Goal: Task Accomplishment & Management: Manage account settings

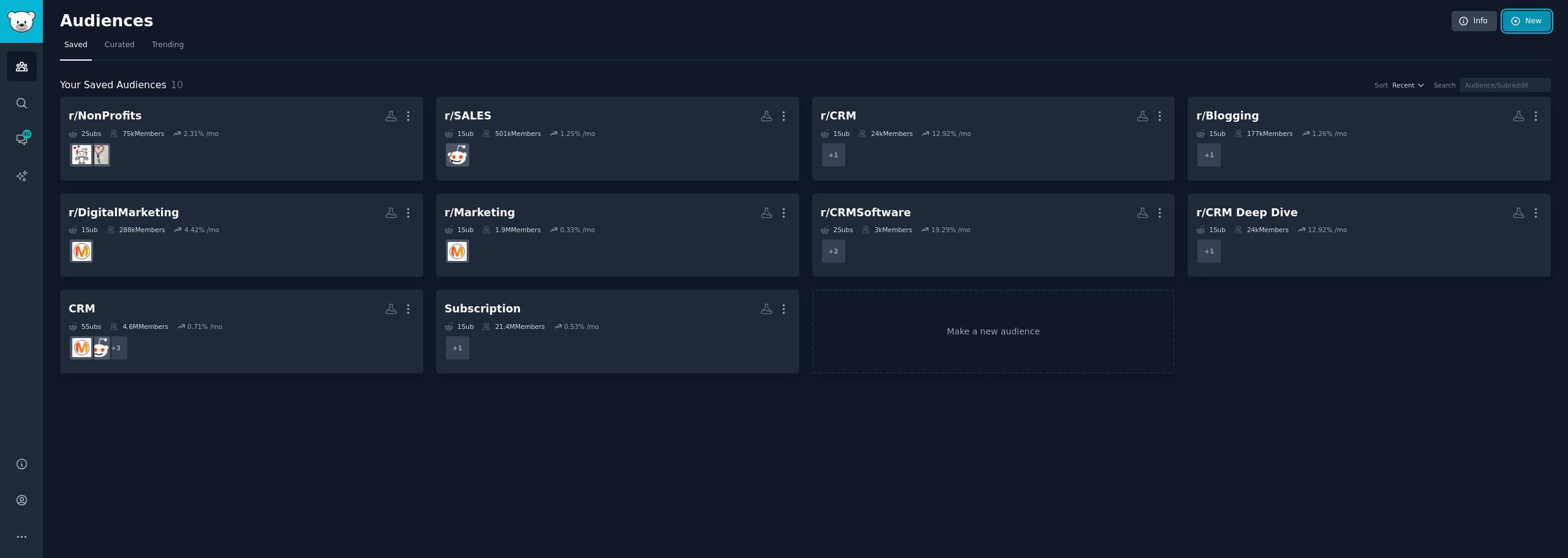
click at [1521, 28] on link "New" at bounding box center [1527, 21] width 48 height 21
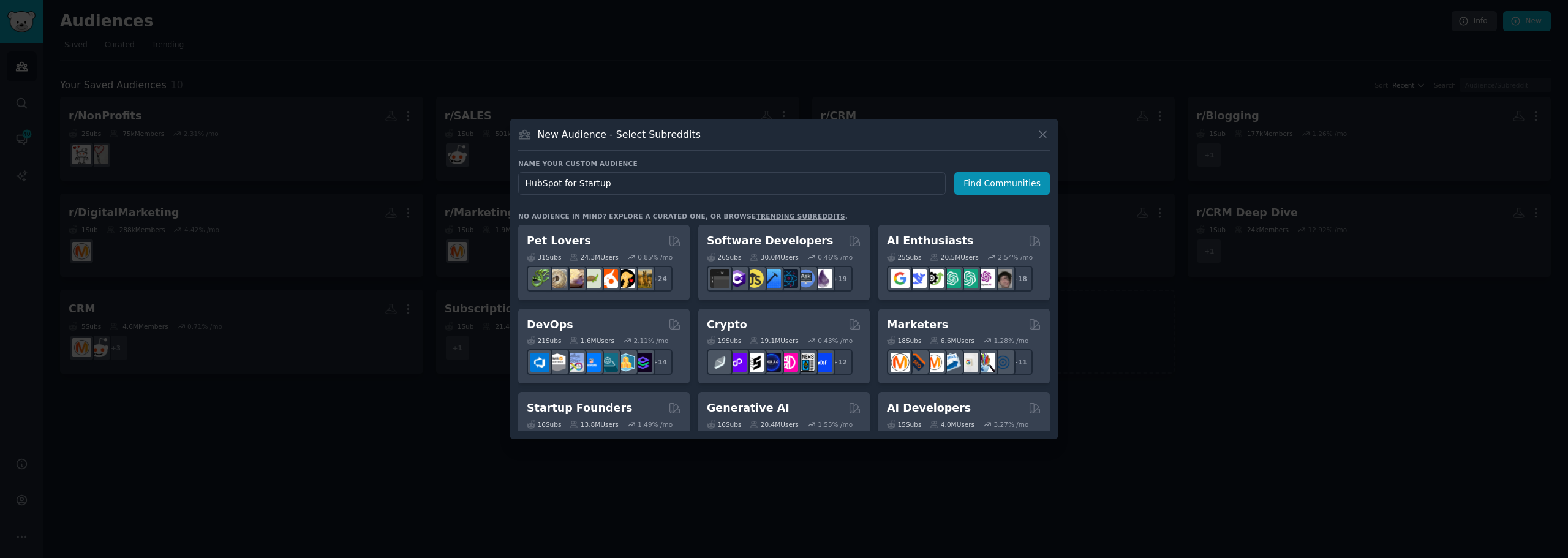
type input "HubSpot for Startups"
click at [994, 188] on button "Find Communities" at bounding box center [1002, 183] width 96 height 23
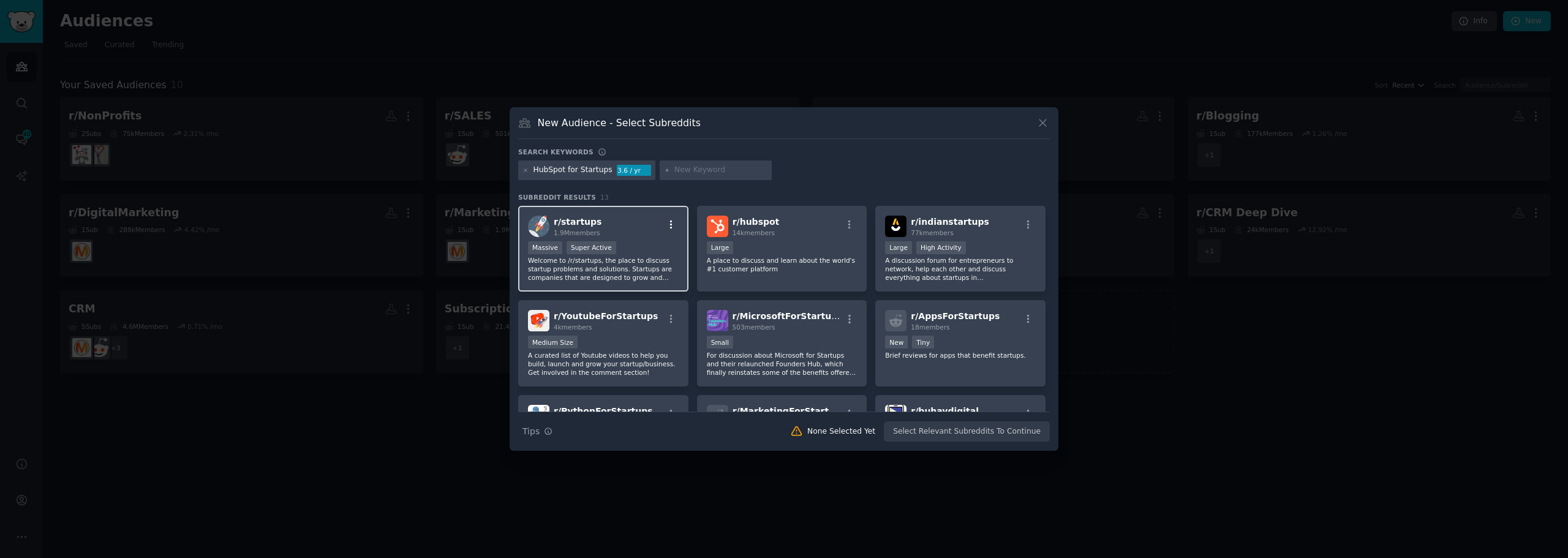
click at [667, 227] on icon "button" at bounding box center [671, 225] width 11 height 11
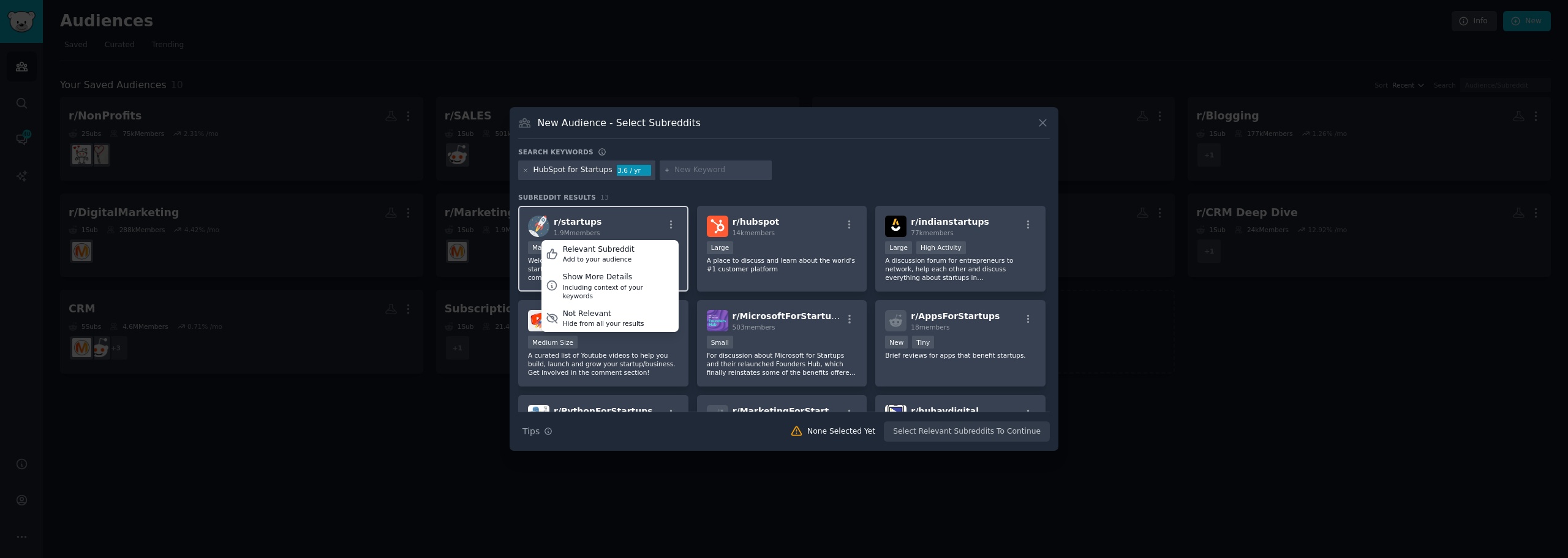
click at [588, 227] on span "r/ startups" at bounding box center [578, 221] width 48 height 10
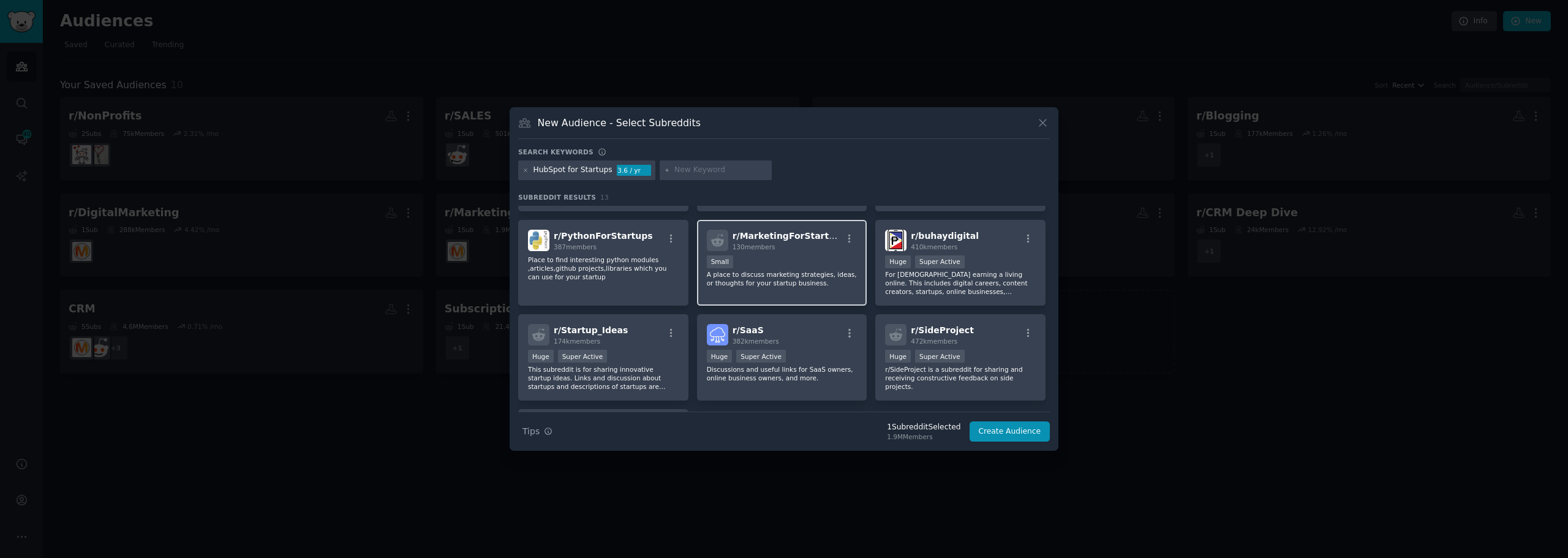
scroll to position [245, 0]
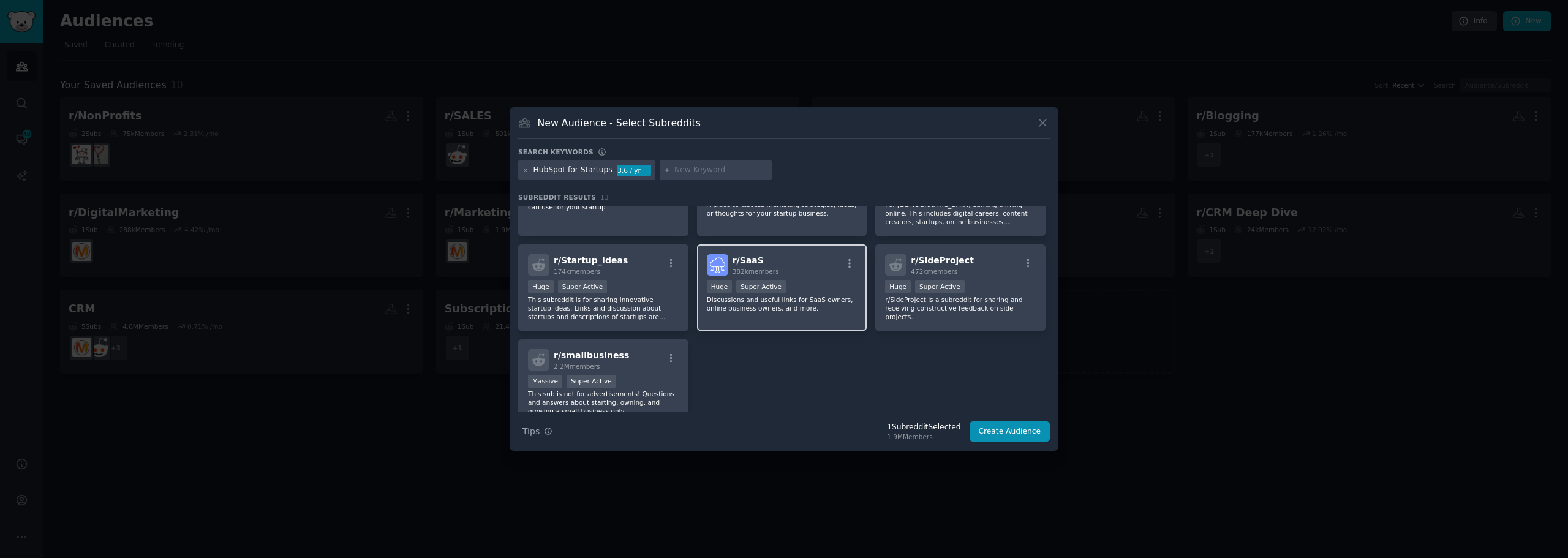
click at [809, 283] on div "Huge Super Active" at bounding box center [782, 287] width 151 height 16
click at [606, 280] on div "Huge Super Active" at bounding box center [603, 287] width 151 height 16
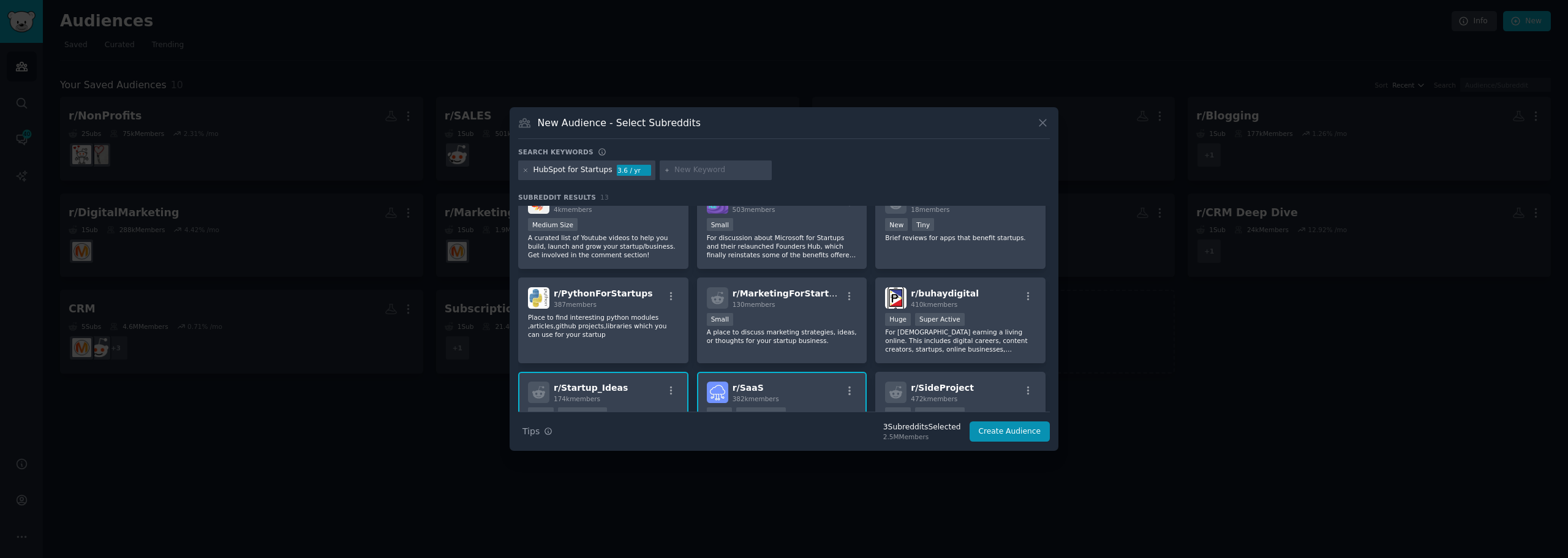
scroll to position [0, 0]
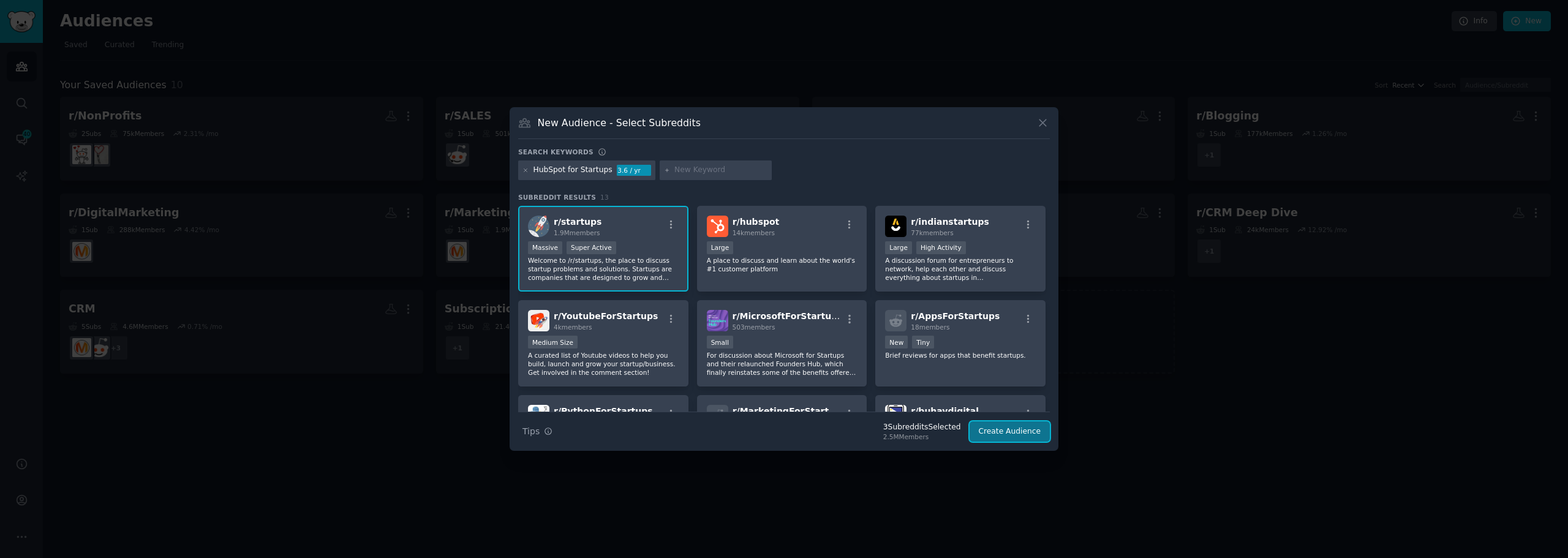
click at [1014, 434] on button "Create Audience" at bounding box center [1010, 432] width 80 height 21
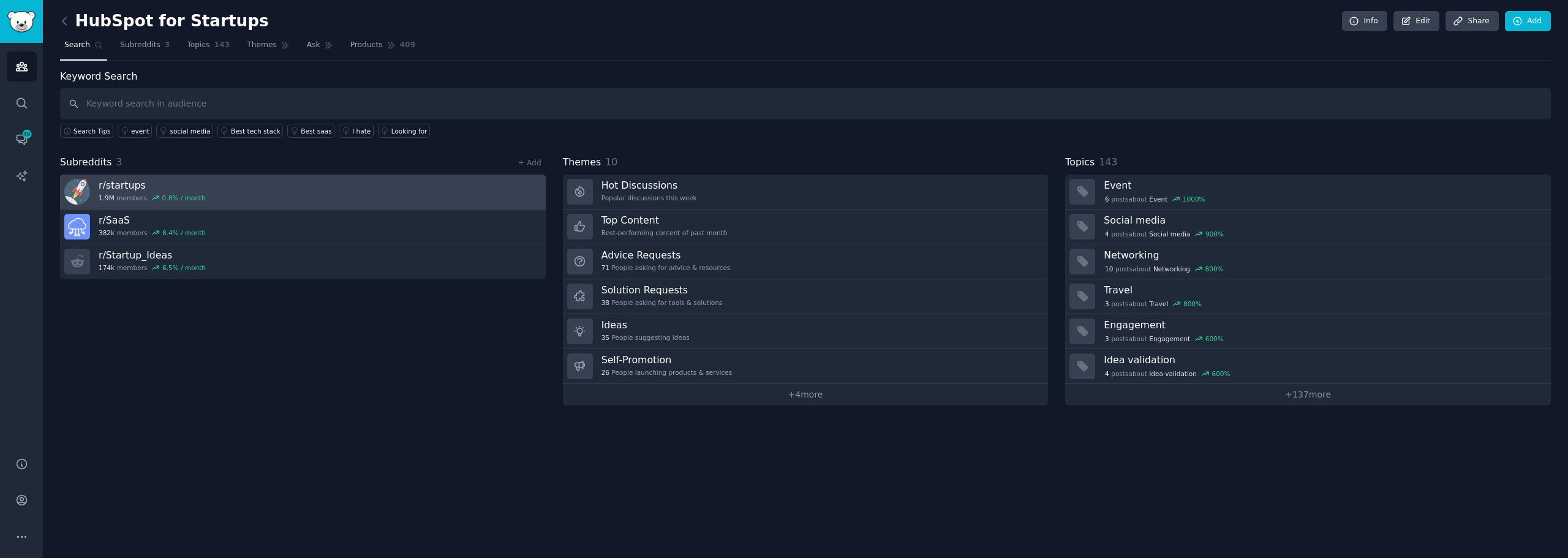
click at [222, 192] on link "r/ startups 1.9M members 0.8 % / month" at bounding box center [303, 192] width 485 height 35
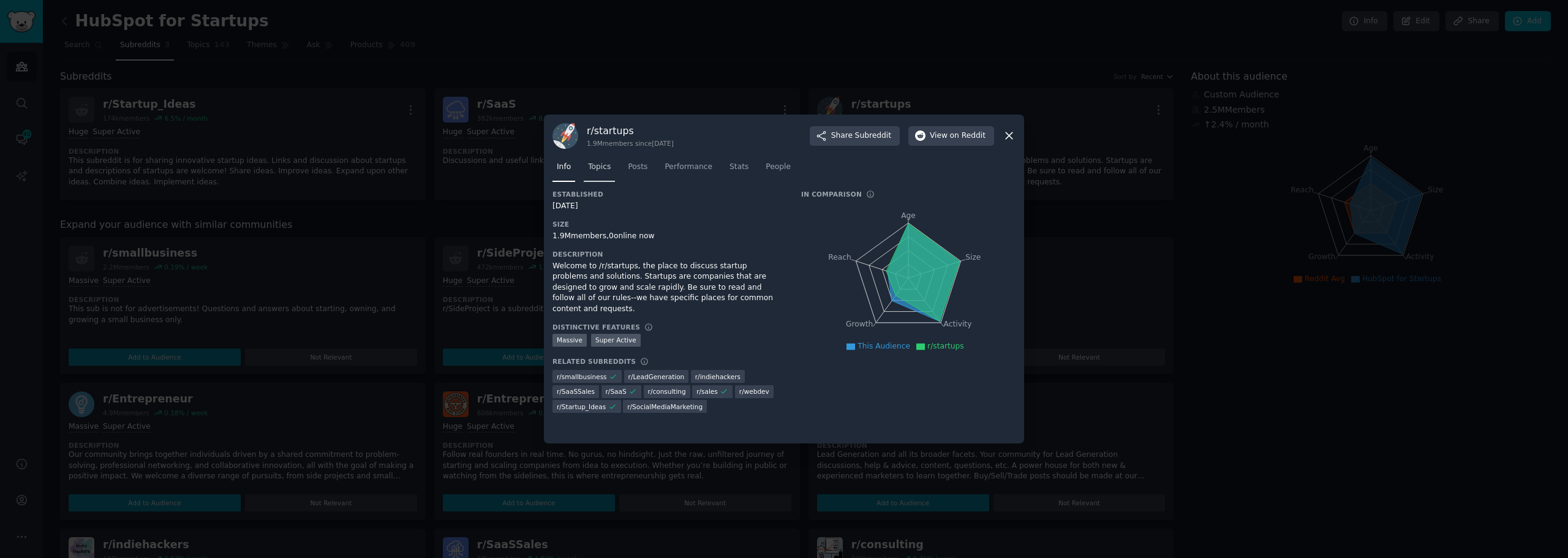
click at [596, 165] on span "Topics" at bounding box center [599, 167] width 23 height 11
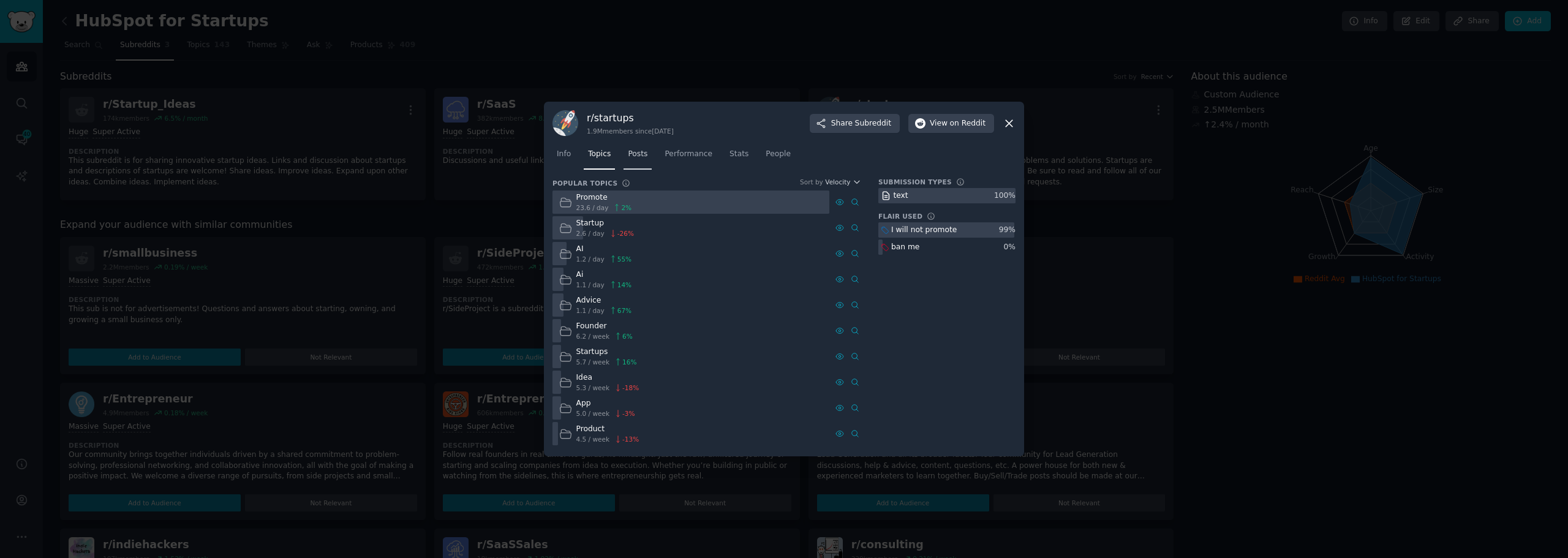
click at [630, 158] on span "Posts" at bounding box center [637, 155] width 19 height 11
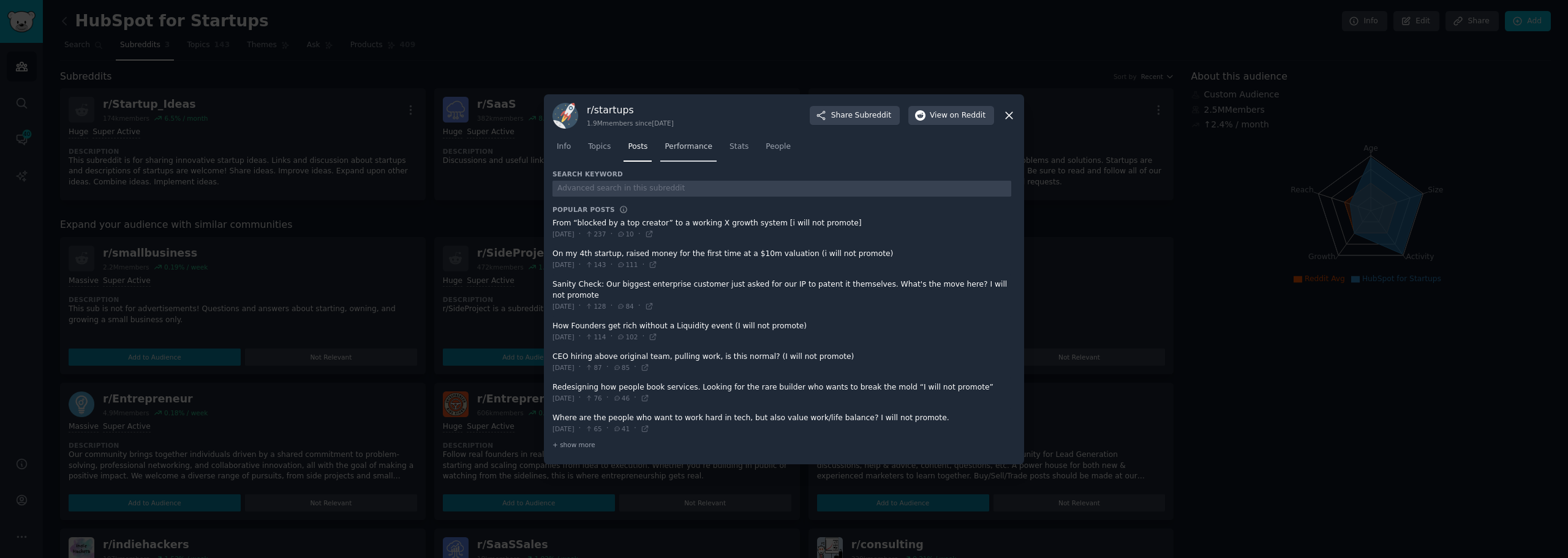
click at [671, 160] on link "Performance" at bounding box center [688, 149] width 57 height 25
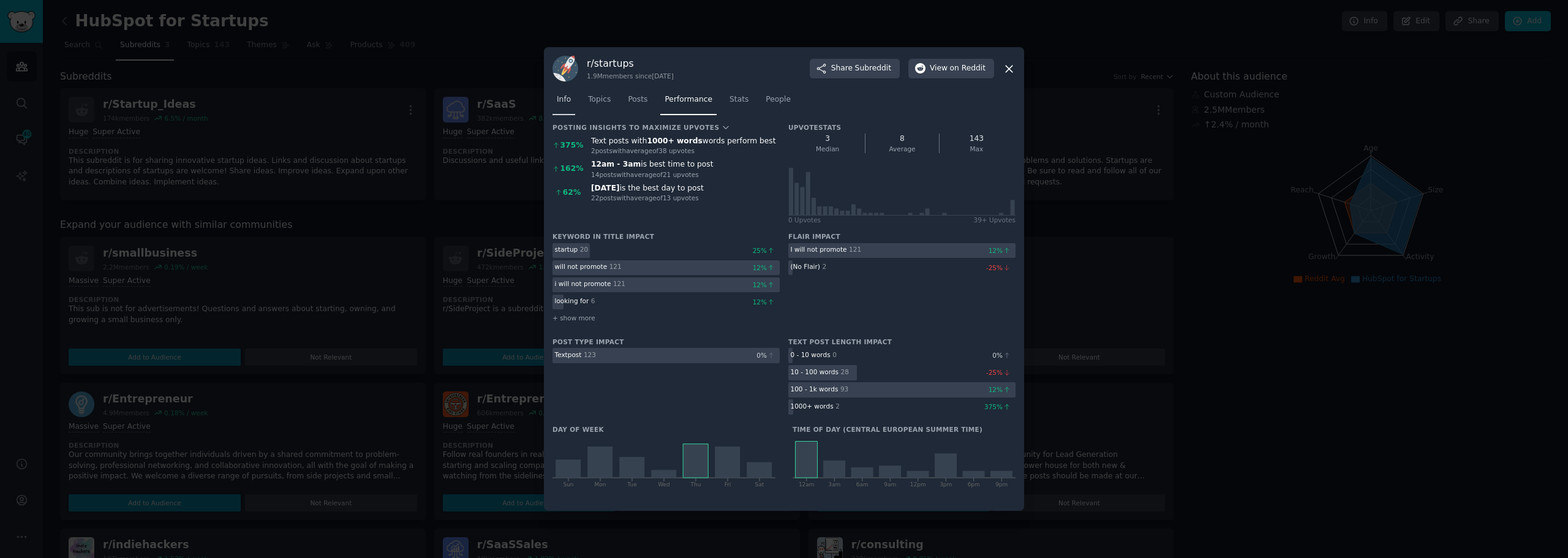
click at [556, 101] on link "Info" at bounding box center [563, 102] width 23 height 25
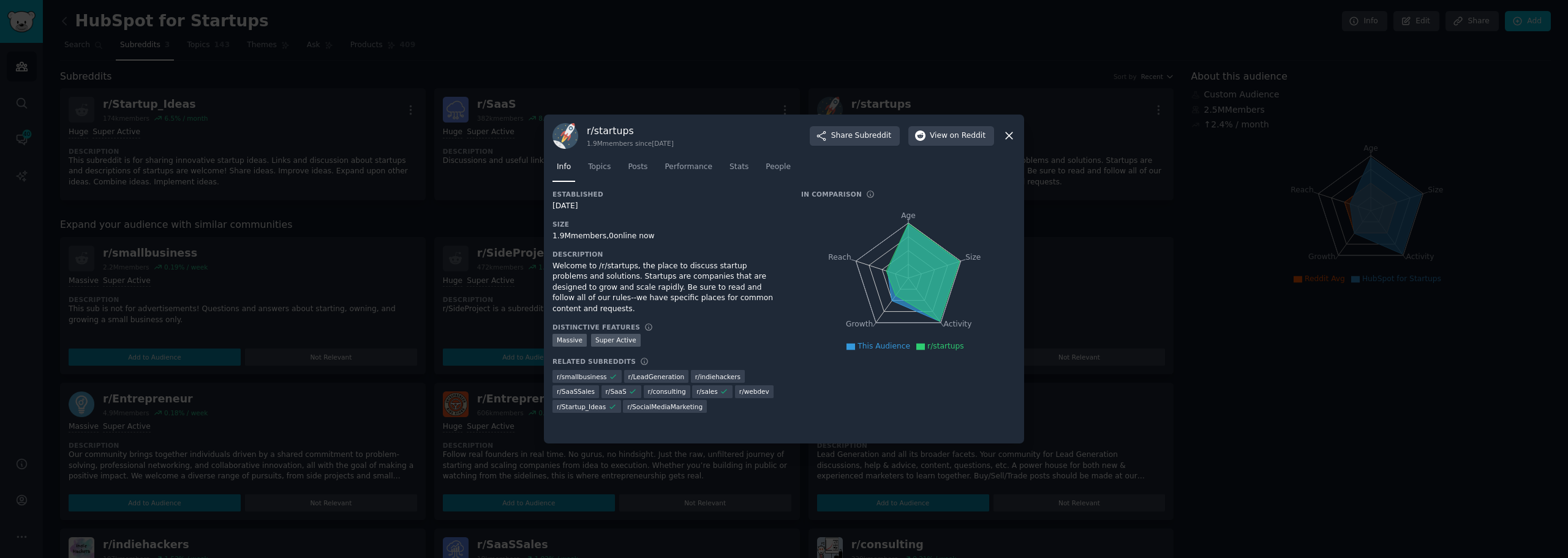
click at [1009, 142] on icon at bounding box center [1009, 135] width 13 height 13
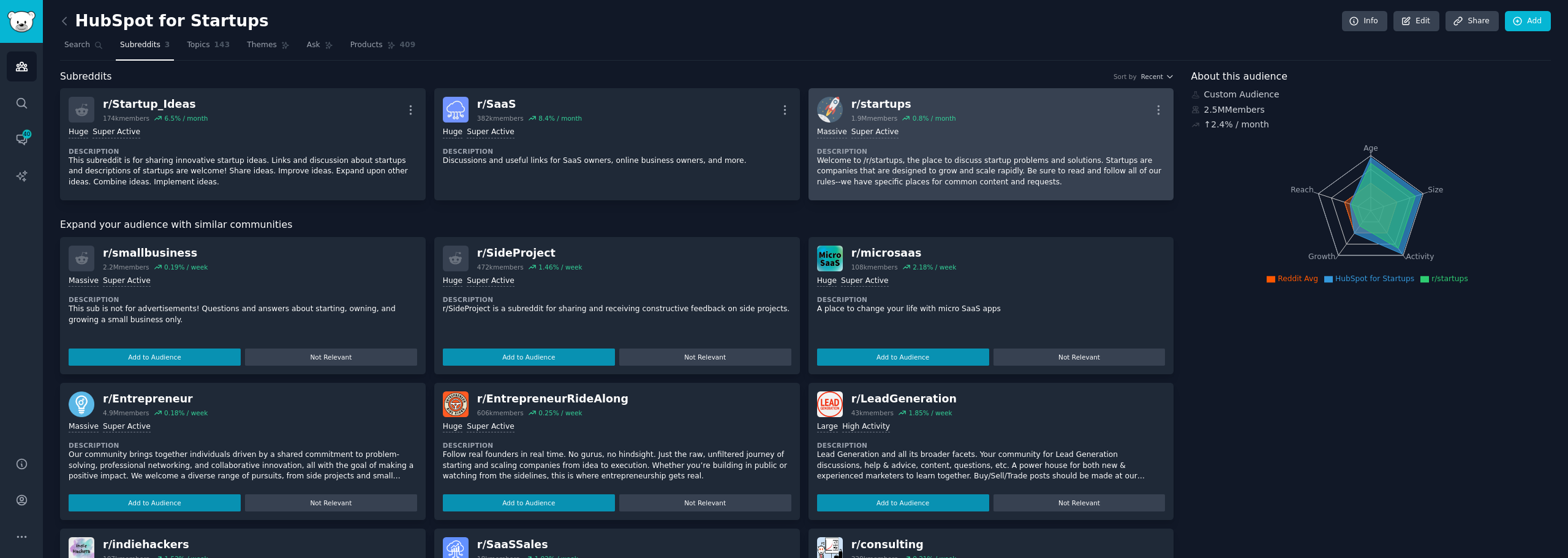
click at [1028, 141] on div "Massive Super Active Description Welcome to /r/startups, the place to discuss s…" at bounding box center [991, 157] width 348 height 70
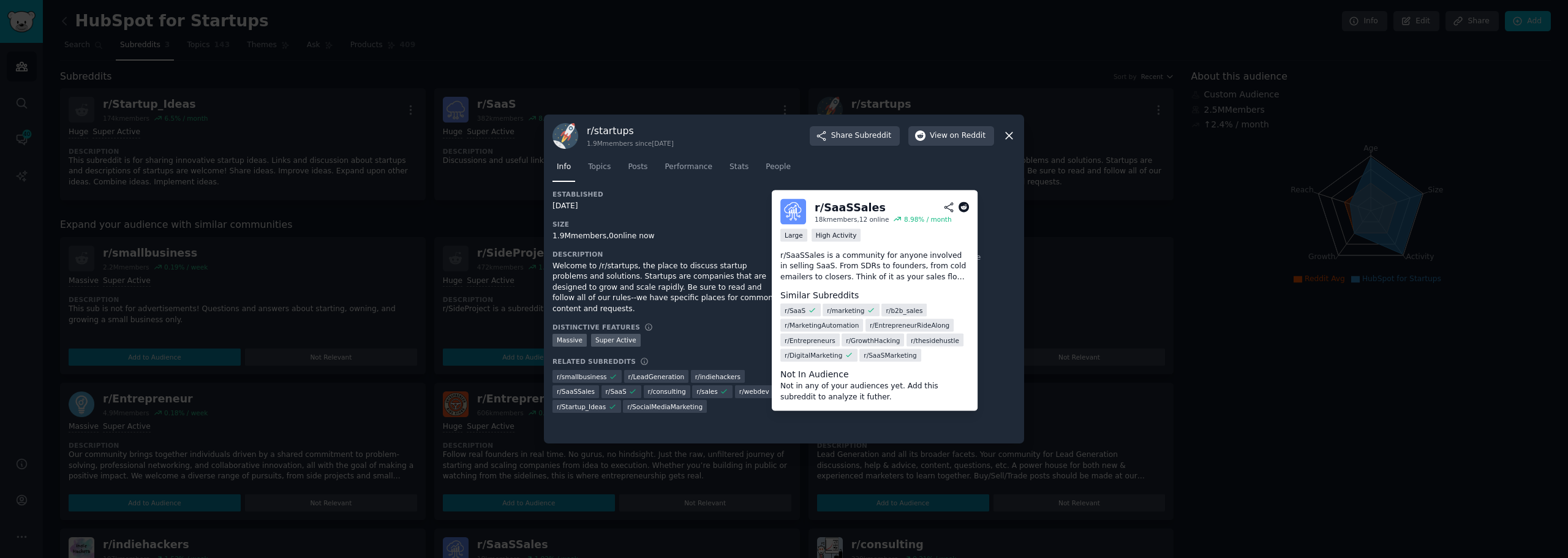
click at [595, 387] on span "r/ SaaSSales" at bounding box center [576, 391] width 38 height 8
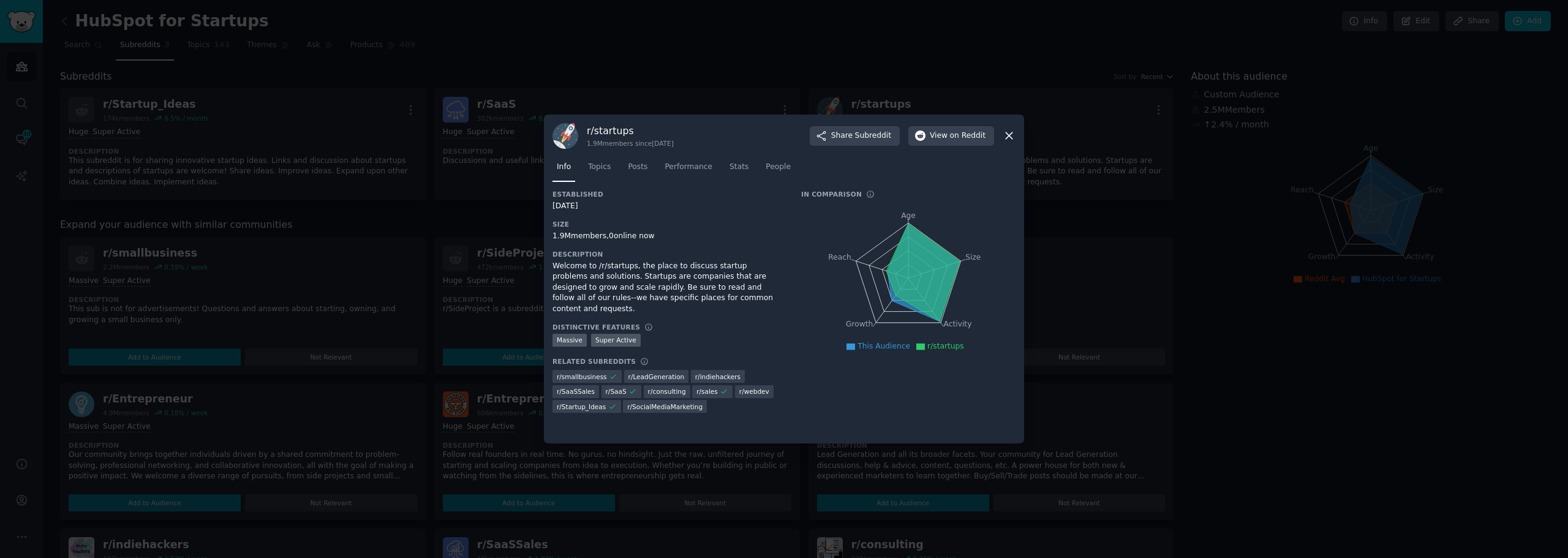
click at [1011, 131] on icon at bounding box center [1009, 135] width 13 height 13
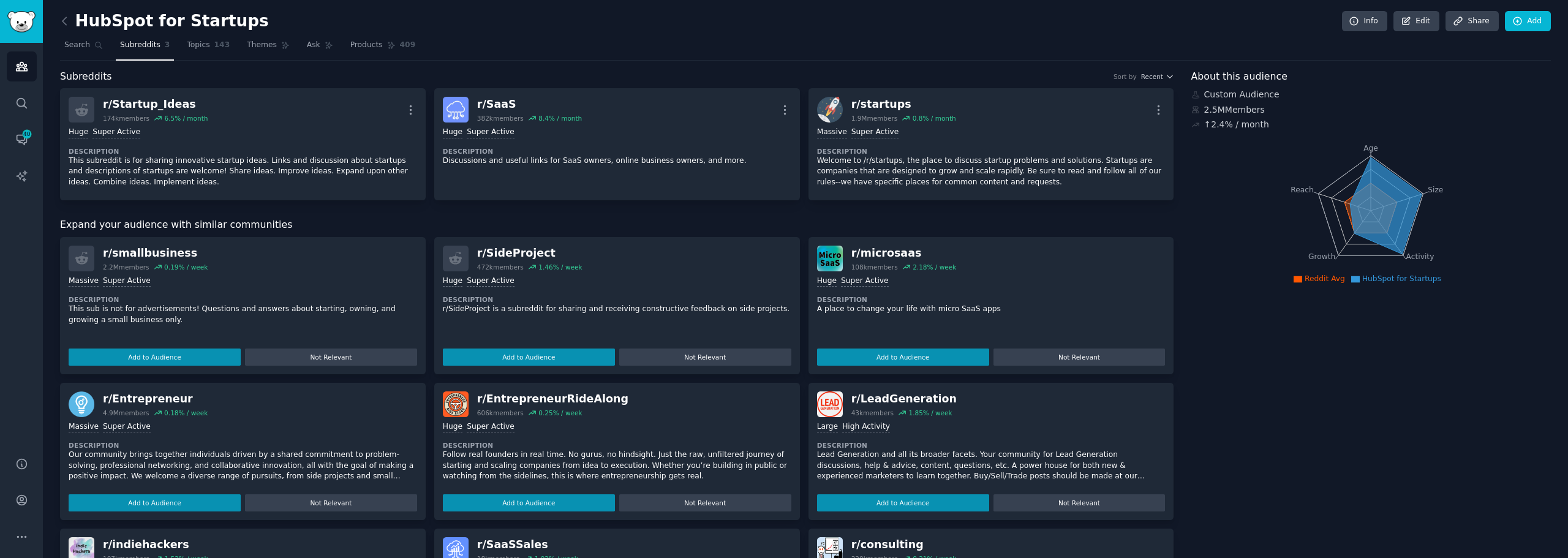
click at [1527, 34] on div "HubSpot for Startups Info Edit Share Add" at bounding box center [805, 23] width 1491 height 25
click at [1527, 25] on link "Add" at bounding box center [1528, 21] width 46 height 21
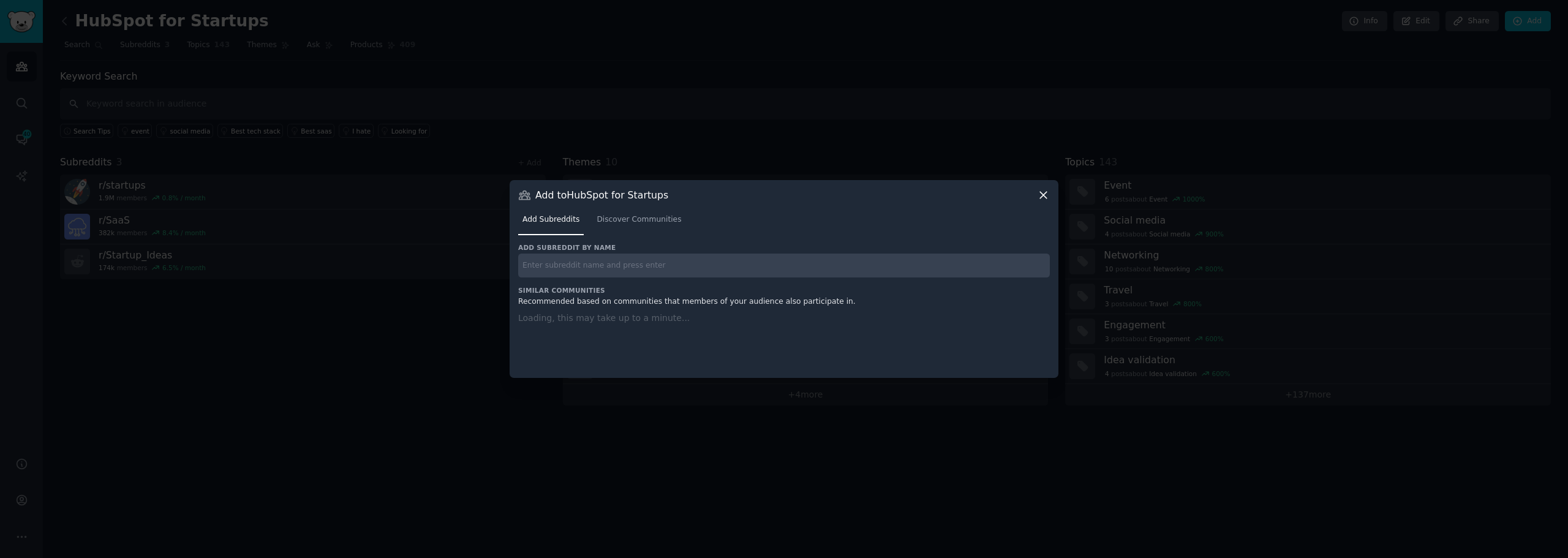
click at [621, 274] on input "text" at bounding box center [784, 265] width 532 height 24
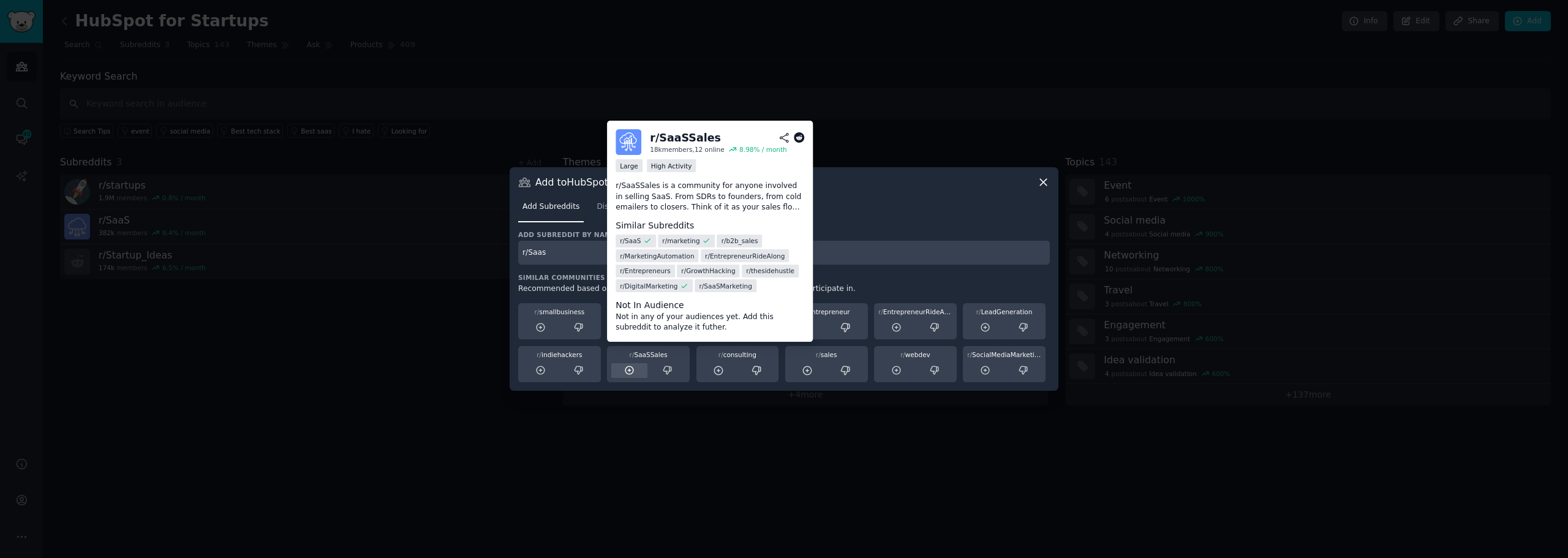
click at [628, 367] on icon at bounding box center [629, 370] width 8 height 8
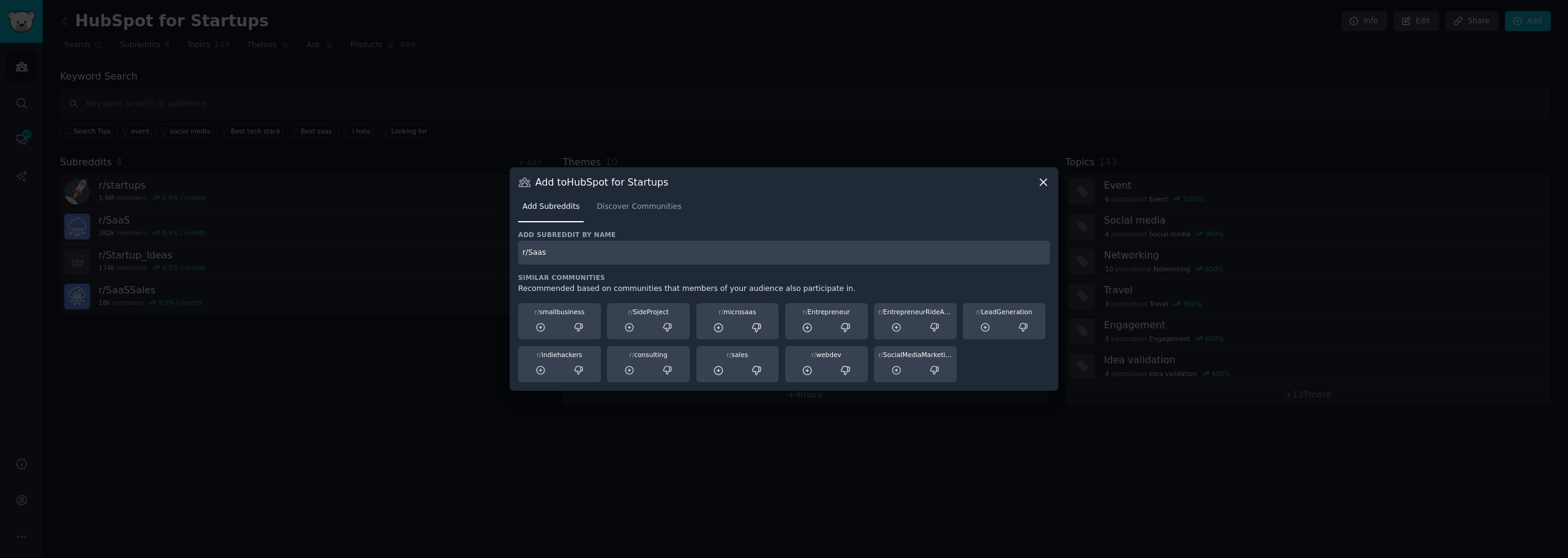
click at [581, 255] on input "r/Saas" at bounding box center [784, 252] width 532 height 24
type input "r/startup"
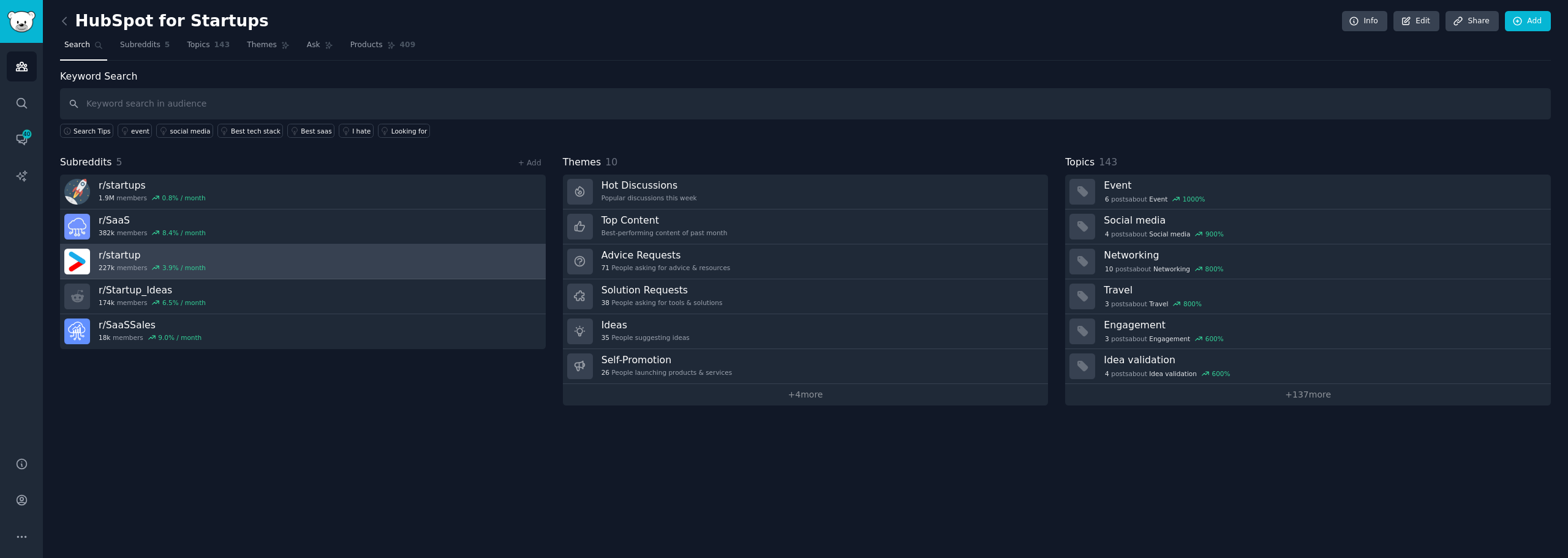
click at [118, 255] on h3 "r/ startup" at bounding box center [152, 255] width 107 height 13
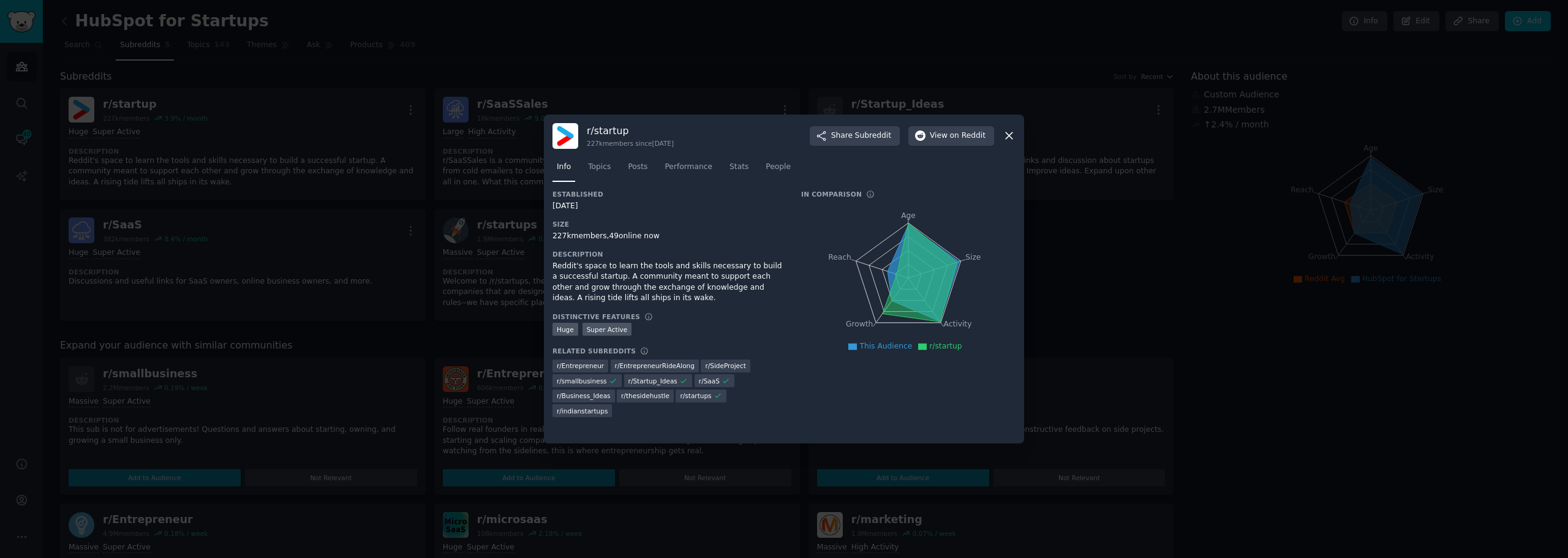
click at [1008, 134] on icon at bounding box center [1008, 135] width 6 height 6
